Goal: Check status: Check status

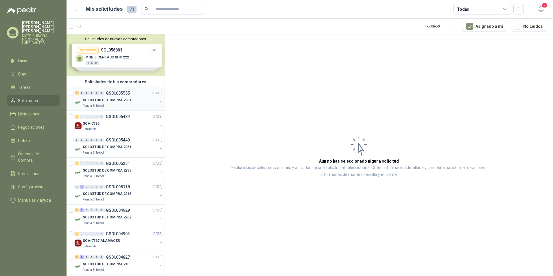
click at [120, 95] on p "GSOL005555" at bounding box center [118, 93] width 24 height 4
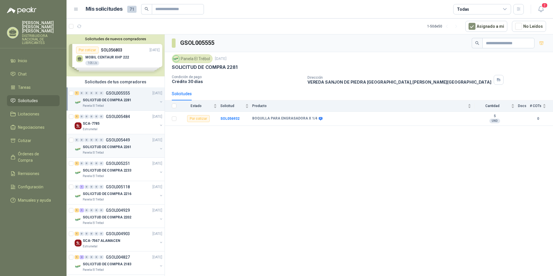
click at [112, 149] on p "SOLICITUD DE COMPRA 2261" at bounding box center [107, 146] width 49 height 5
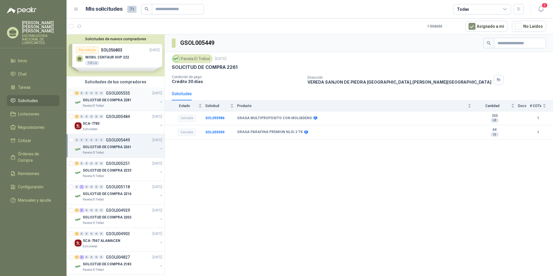
click at [93, 97] on div "SOLICITUD DE COMPRA 2281" at bounding box center [120, 100] width 75 height 7
